Goal: Task Accomplishment & Management: Use online tool/utility

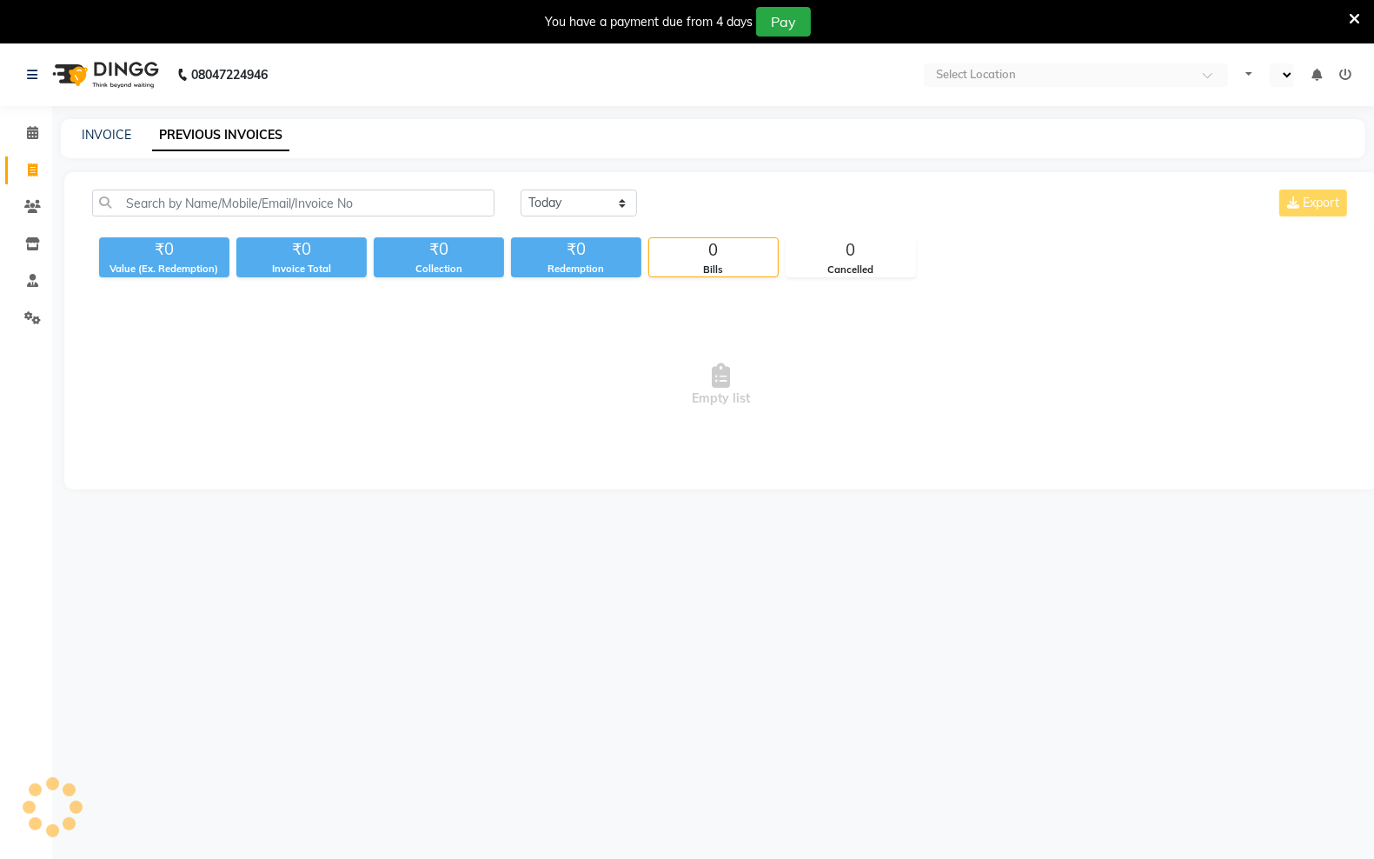
select select "en"
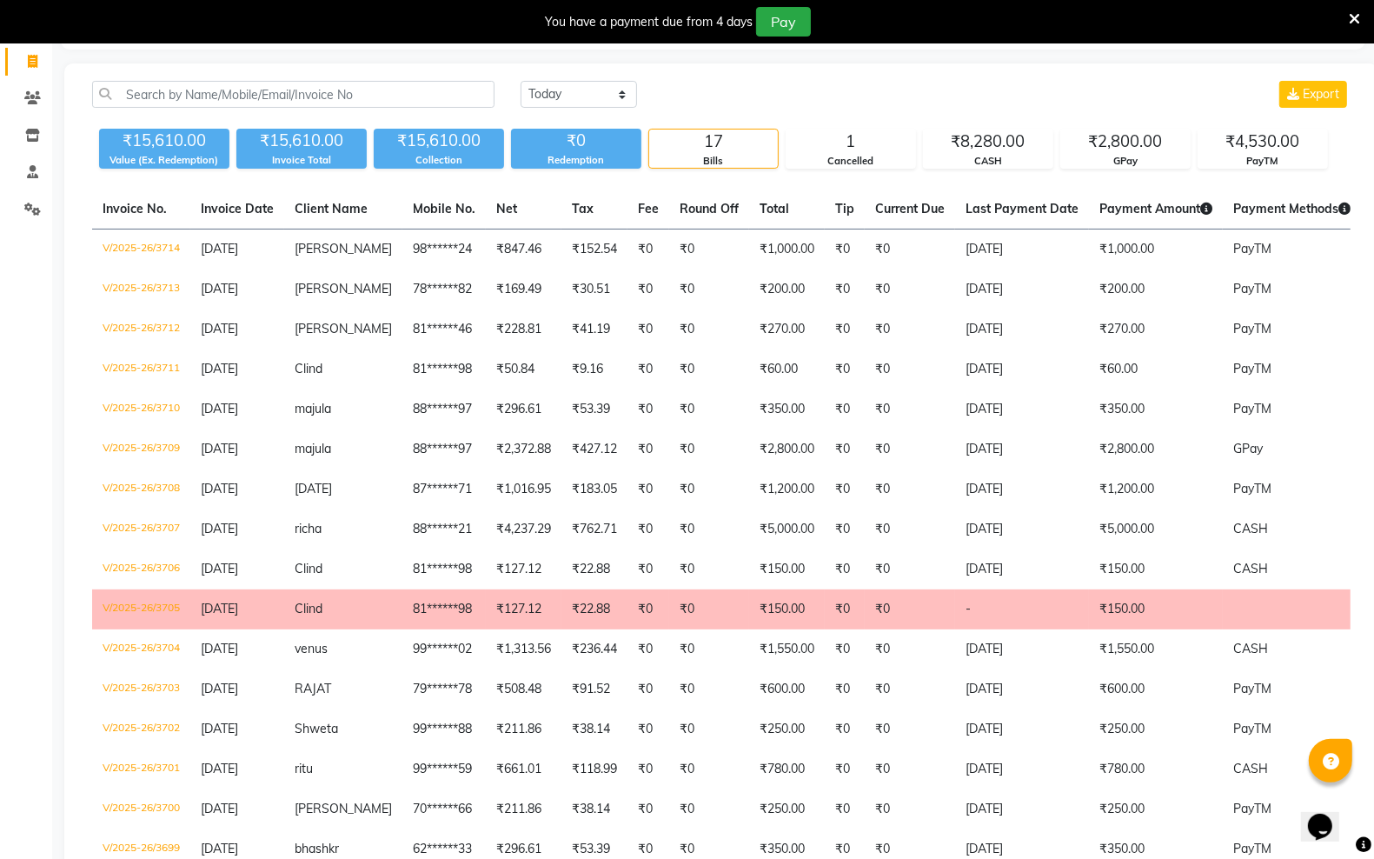
scroll to position [217, 0]
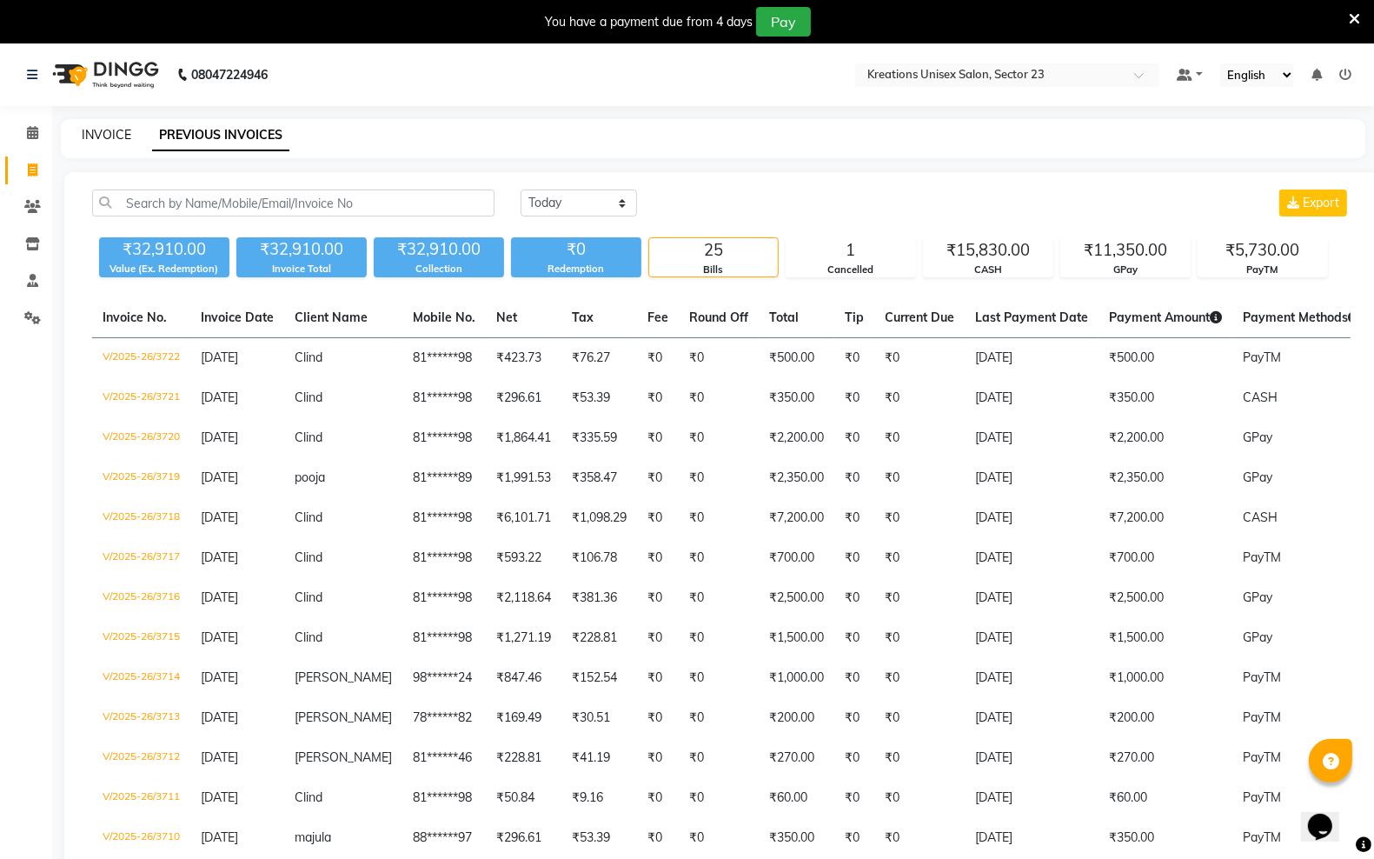
drag, startPoint x: 110, startPoint y: 133, endPoint x: 566, endPoint y: 45, distance: 464.7
click at [110, 133] on link "INVOICE" at bounding box center [107, 135] width 50 height 16
select select "6161"
select select "service"
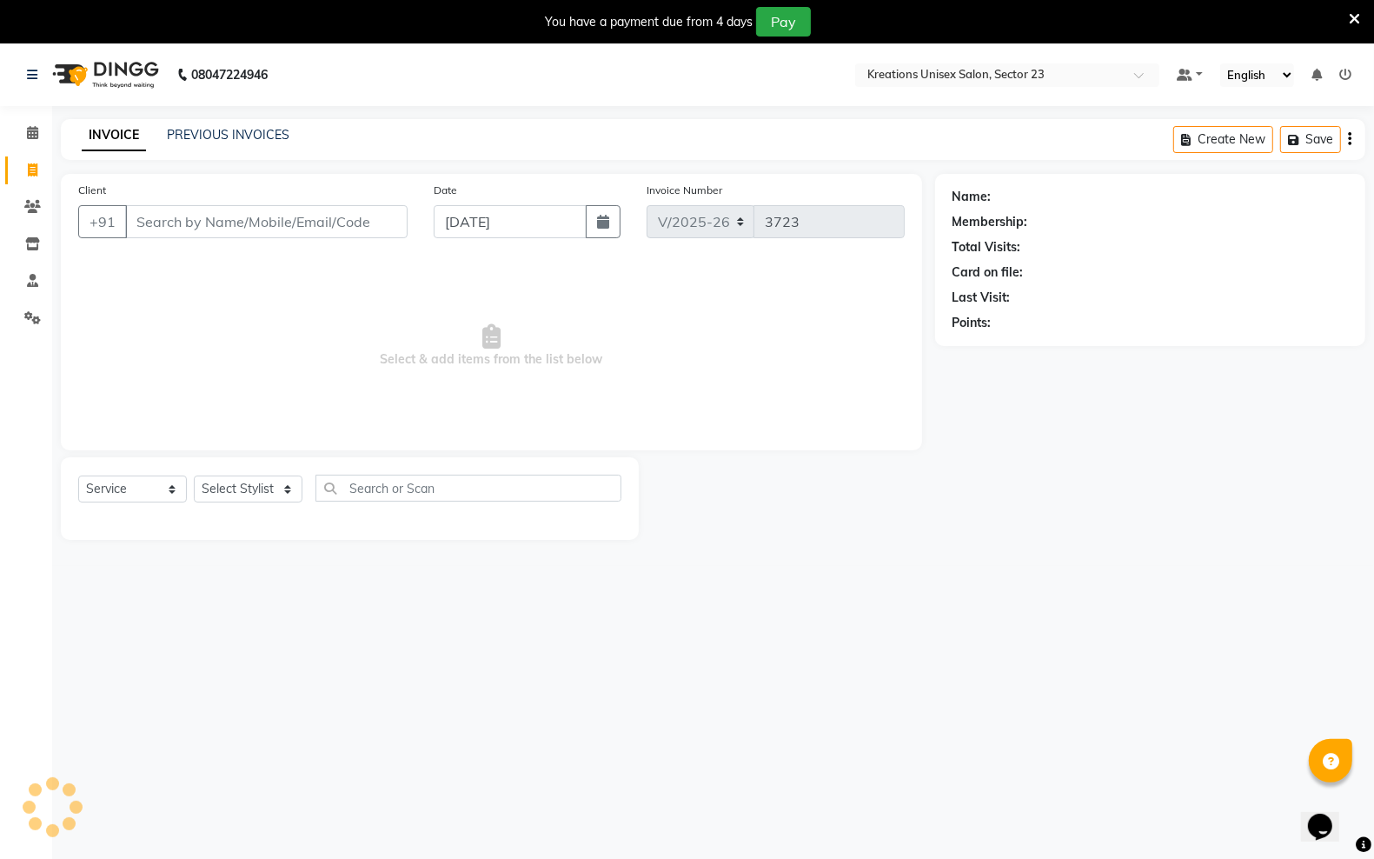
scroll to position [43, 0]
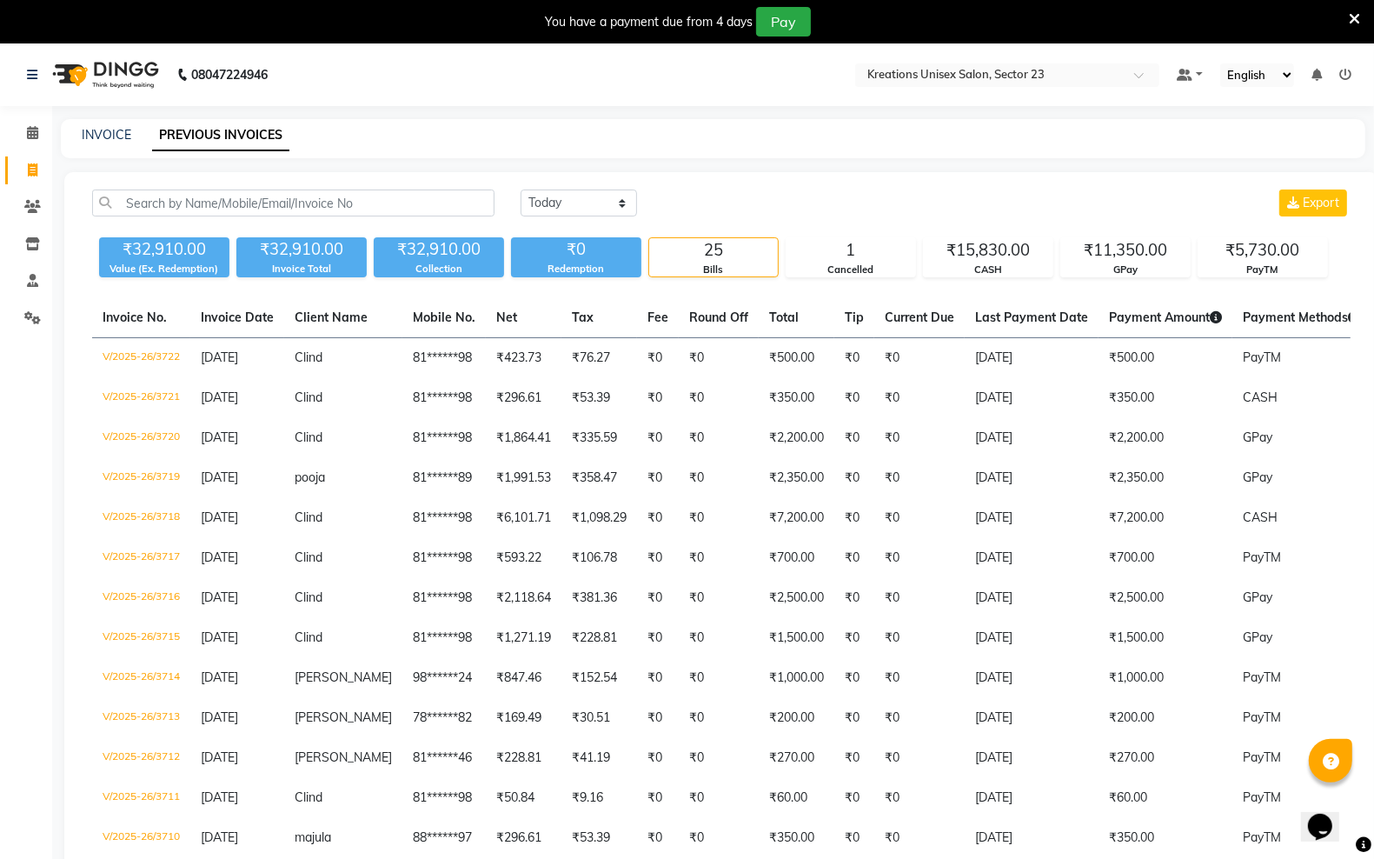
click at [89, 126] on div "INVOICE" at bounding box center [107, 135] width 50 height 18
click at [96, 131] on link "INVOICE" at bounding box center [107, 135] width 50 height 16
select select "service"
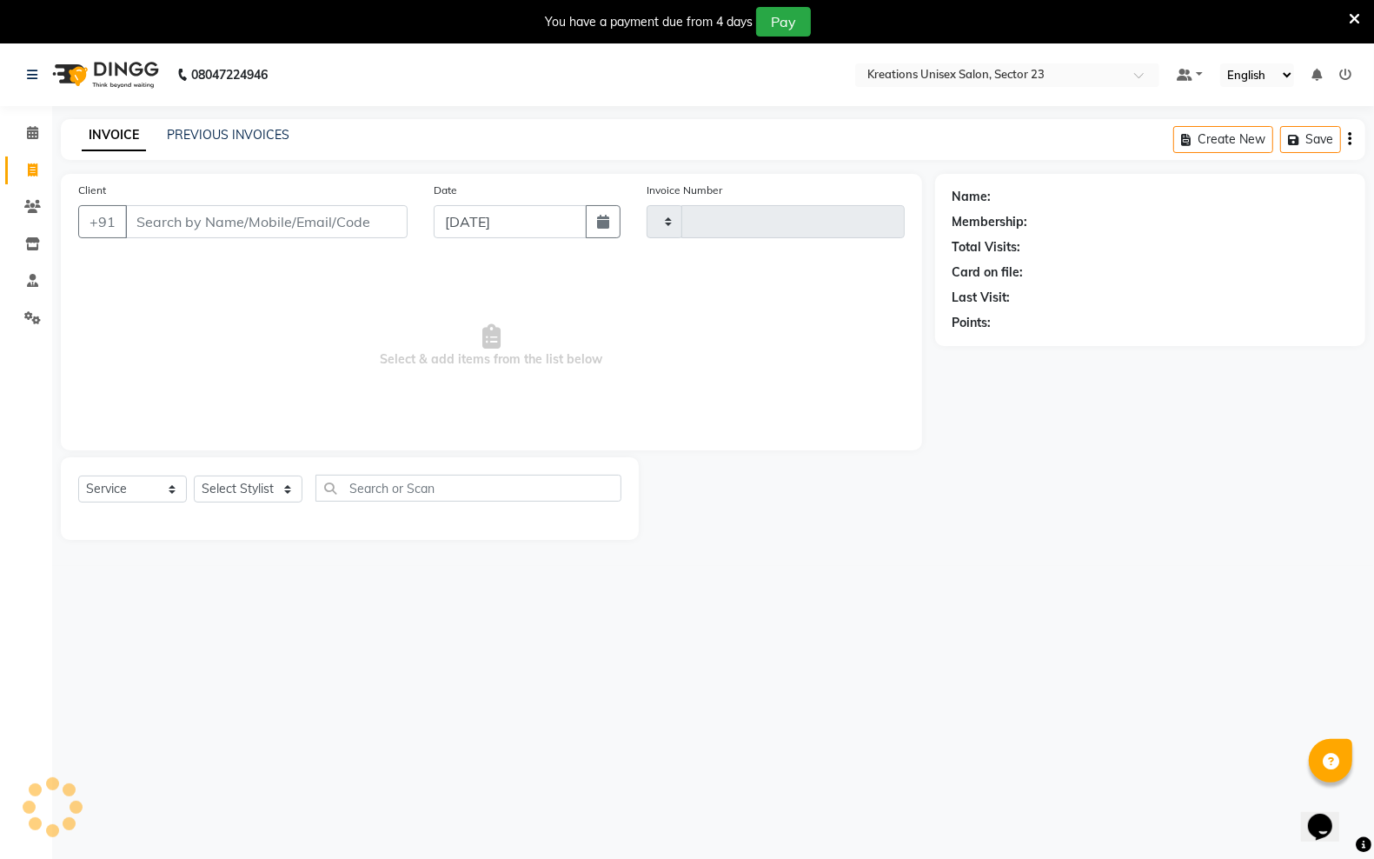
scroll to position [43, 0]
select select "6161"
select select "service"
click at [131, 129] on link "INVOICE" at bounding box center [114, 135] width 64 height 31
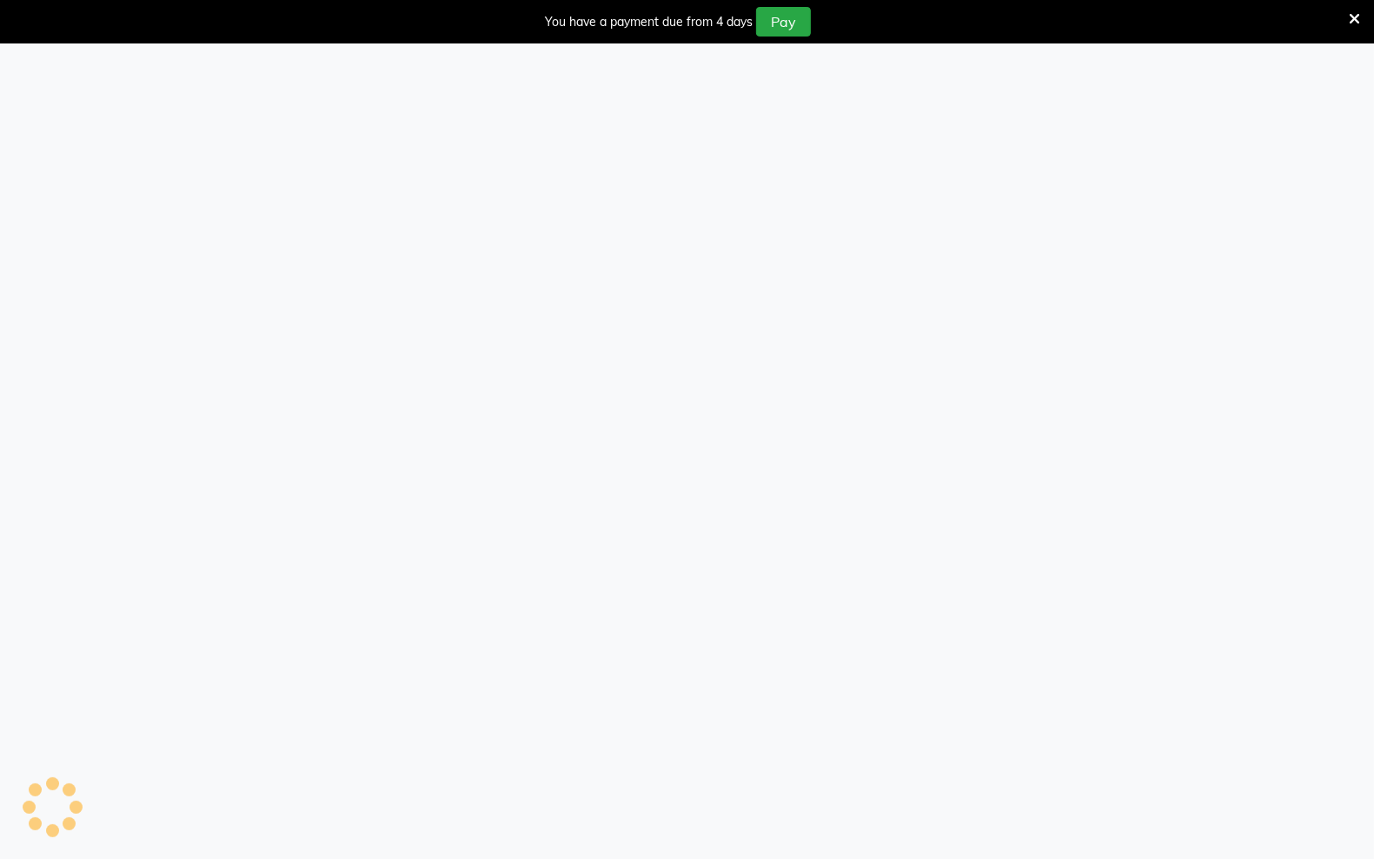
select select "service"
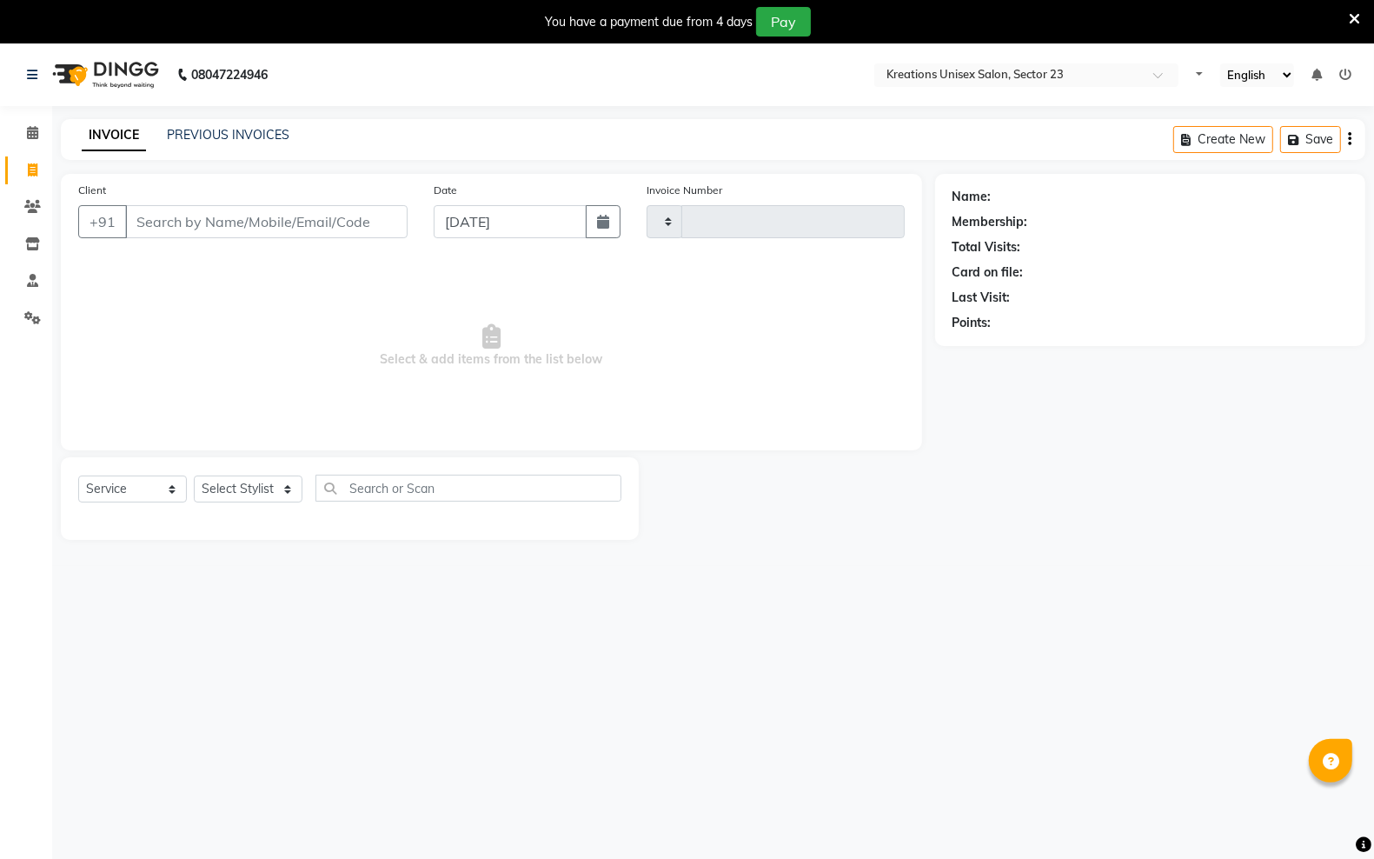
type input "3724"
select select "6161"
